Goal: Task Accomplishment & Management: Manage account settings

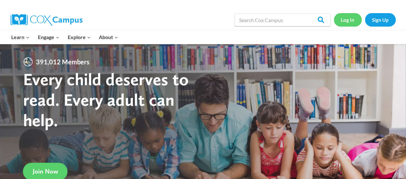
click at [346, 21] on link "Log In" at bounding box center [348, 19] width 28 height 13
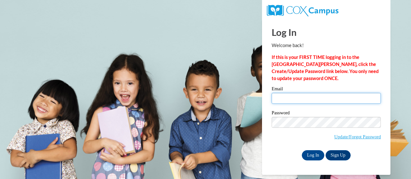
click at [320, 98] on input "Email" at bounding box center [326, 98] width 109 height 11
type input "[PERSON_NAME][EMAIL_ADDRESS][PERSON_NAME][DOMAIN_NAME]"
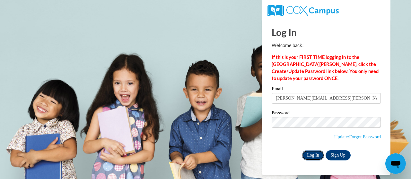
click at [315, 154] on input "Log In" at bounding box center [313, 156] width 22 height 10
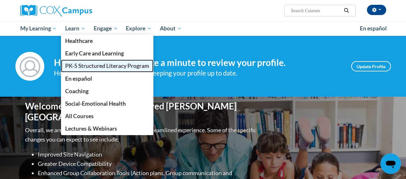
click at [87, 66] on span "PK-5 Structured Literacy Program" at bounding box center [107, 66] width 84 height 7
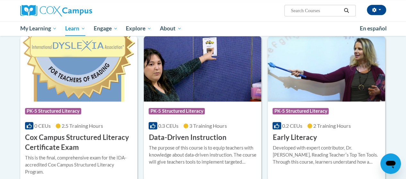
scroll to position [193, 0]
